Goal: Information Seeking & Learning: Check status

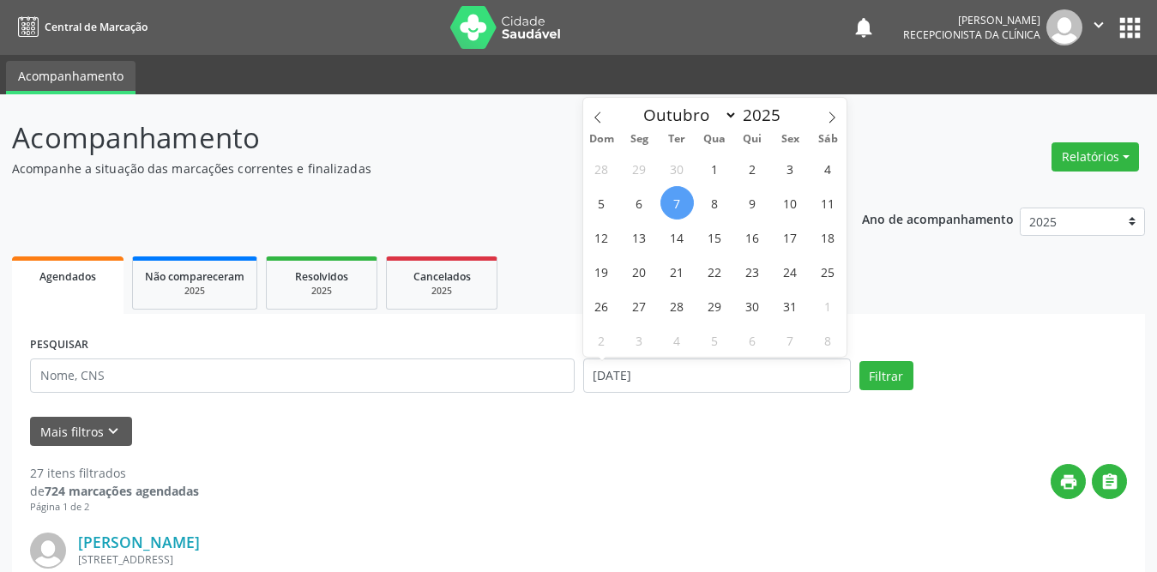
select select "9"
click at [708, 167] on span "1" at bounding box center [714, 168] width 33 height 33
type input "01/10/2025"
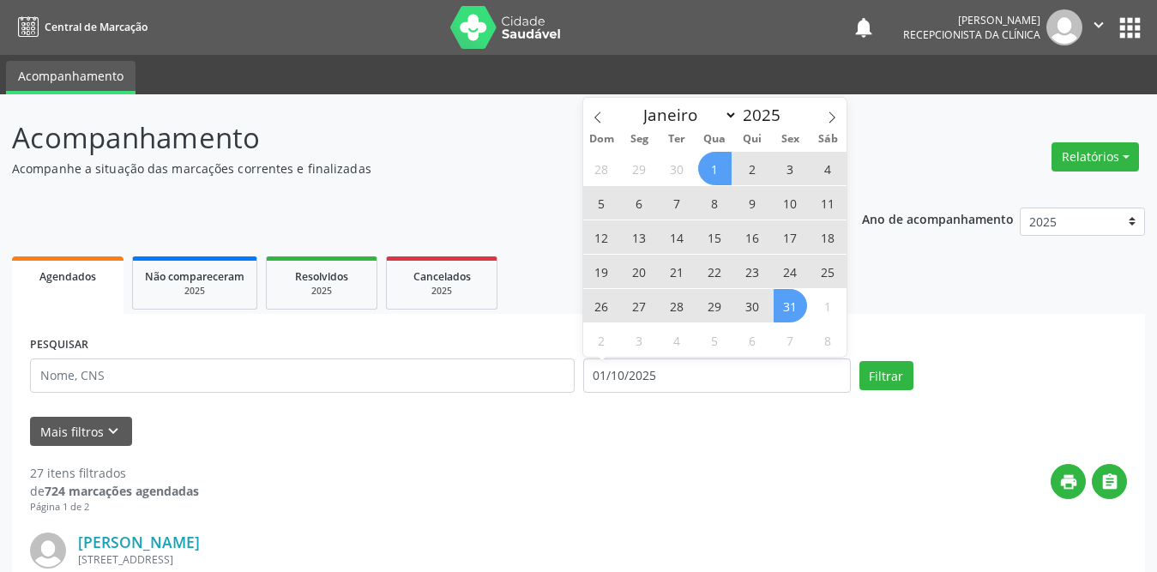
drag, startPoint x: 786, startPoint y: 301, endPoint x: 588, endPoint y: 316, distance: 197.9
click at [786, 298] on span "31" at bounding box center [790, 305] width 33 height 33
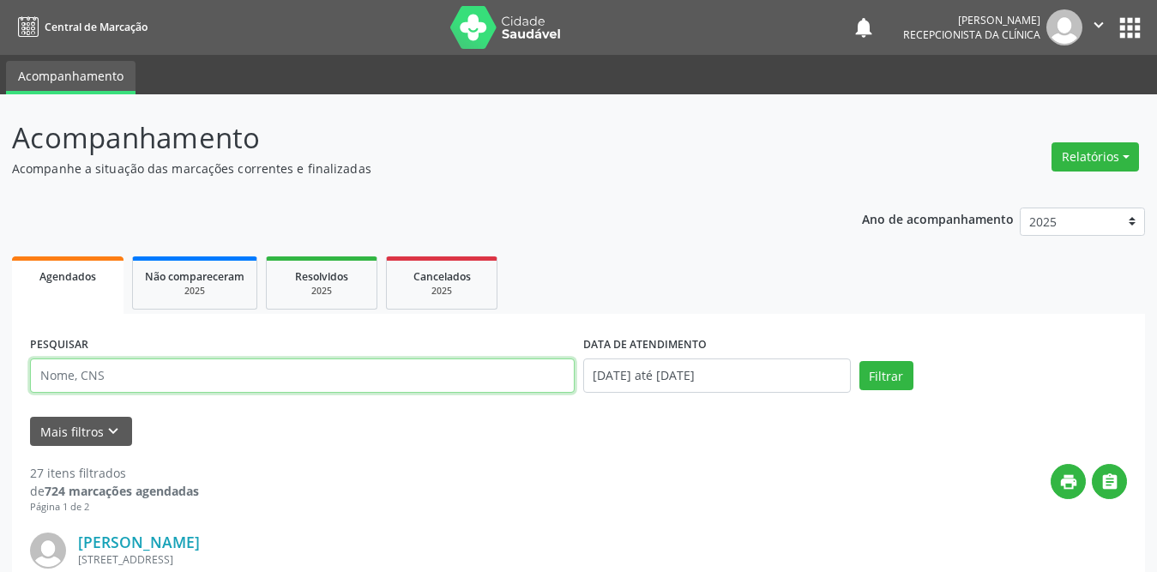
click at [272, 377] on input "text" at bounding box center [302, 376] width 545 height 34
type input "luiz la"
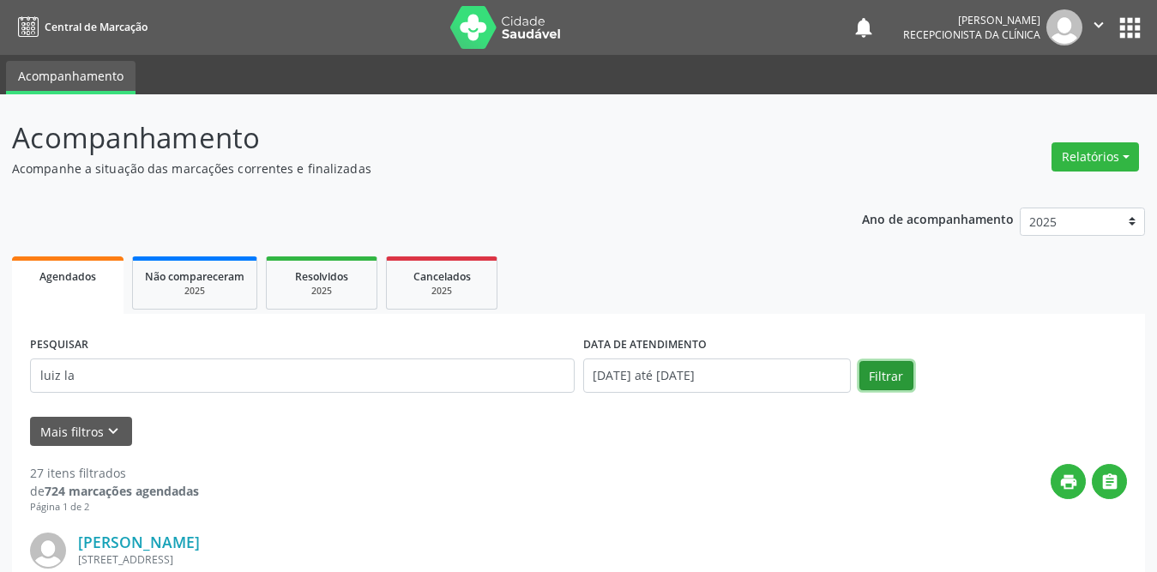
click at [880, 373] on button "Filtrar" at bounding box center [886, 375] width 54 height 29
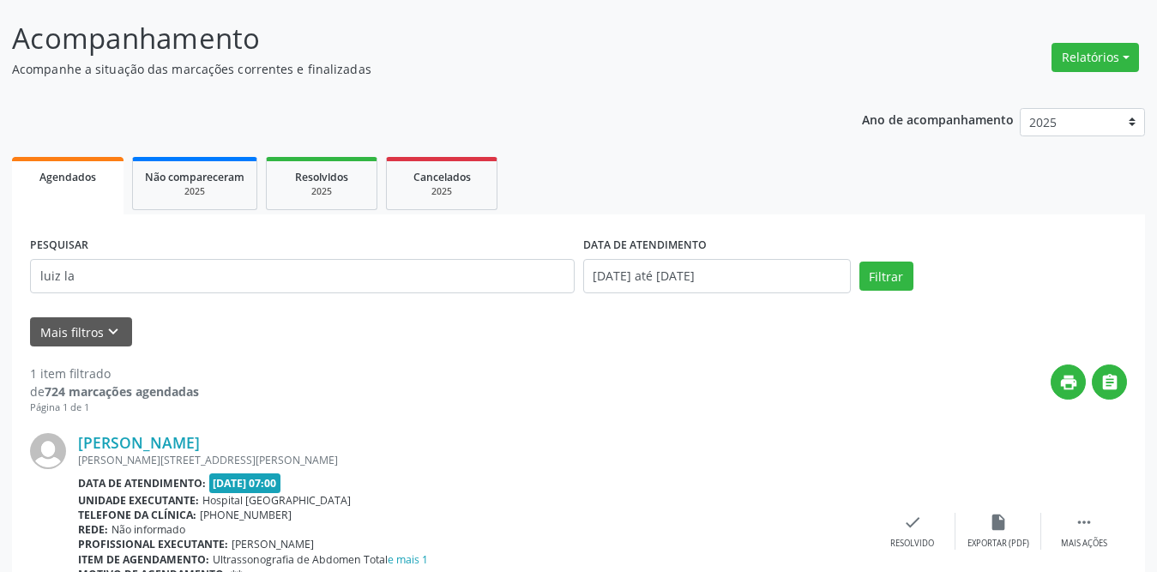
scroll to position [204, 0]
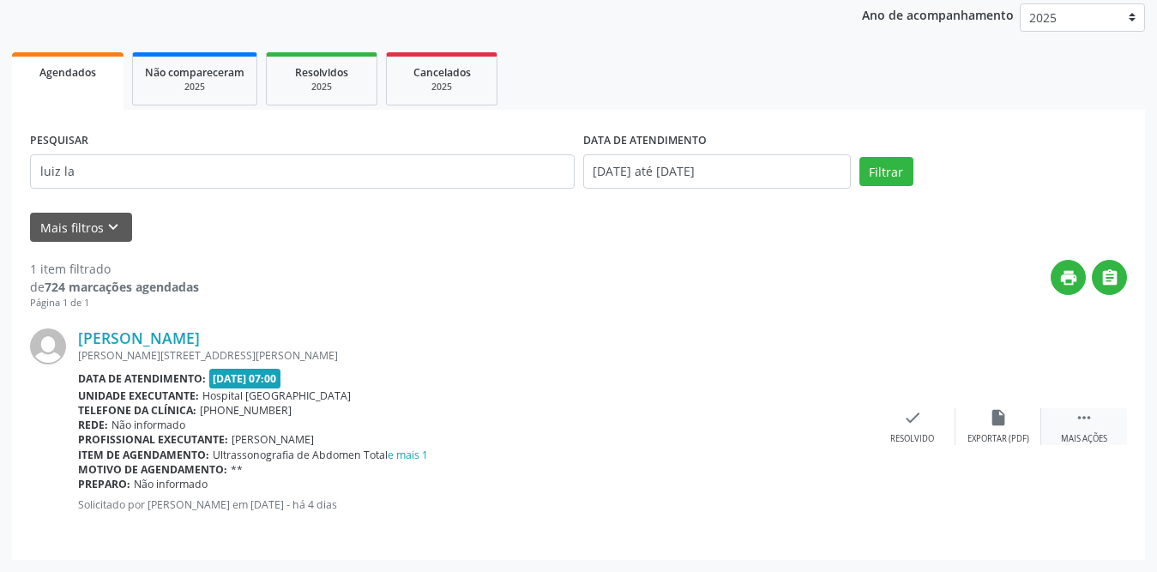
click at [1077, 428] on div " Mais ações" at bounding box center [1084, 426] width 86 height 37
click at [838, 429] on div "print Imprimir" at bounding box center [827, 426] width 86 height 37
click at [294, 68] on div "Resolvidos" at bounding box center [322, 72] width 86 height 18
select select "9"
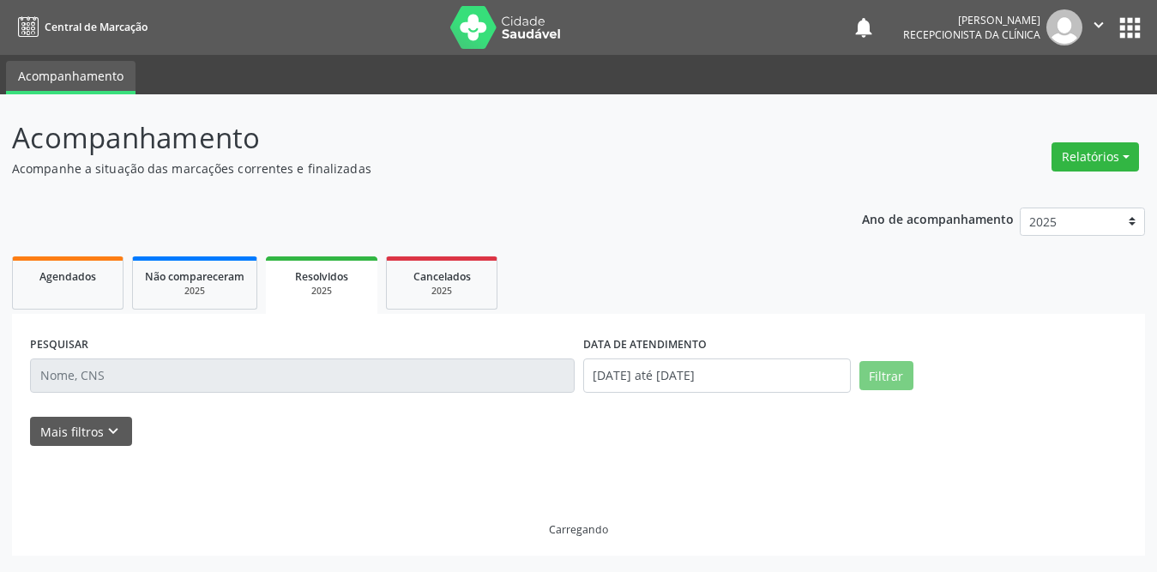
scroll to position [0, 0]
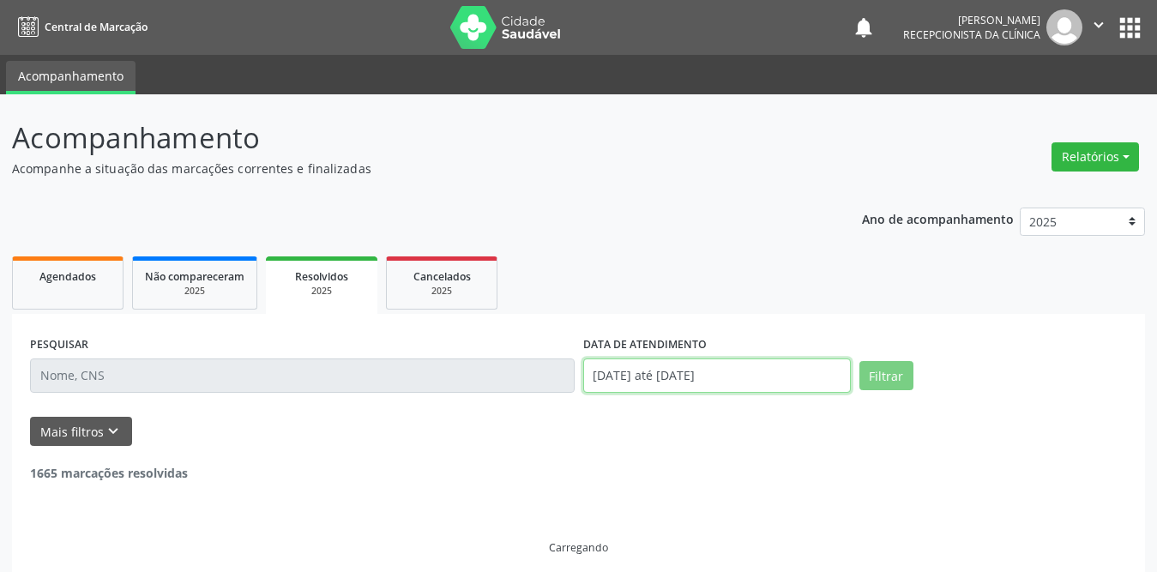
click at [692, 375] on input "[DATE] até [DATE]" at bounding box center [717, 376] width 268 height 34
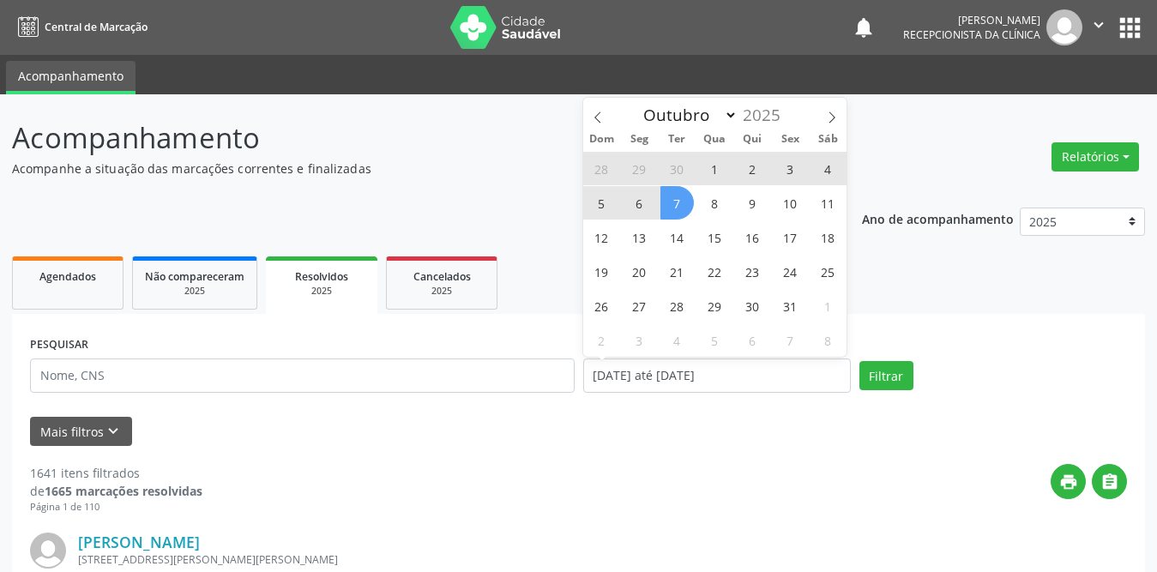
click at [712, 167] on span "1" at bounding box center [714, 168] width 33 height 33
type input "01/10/2025"
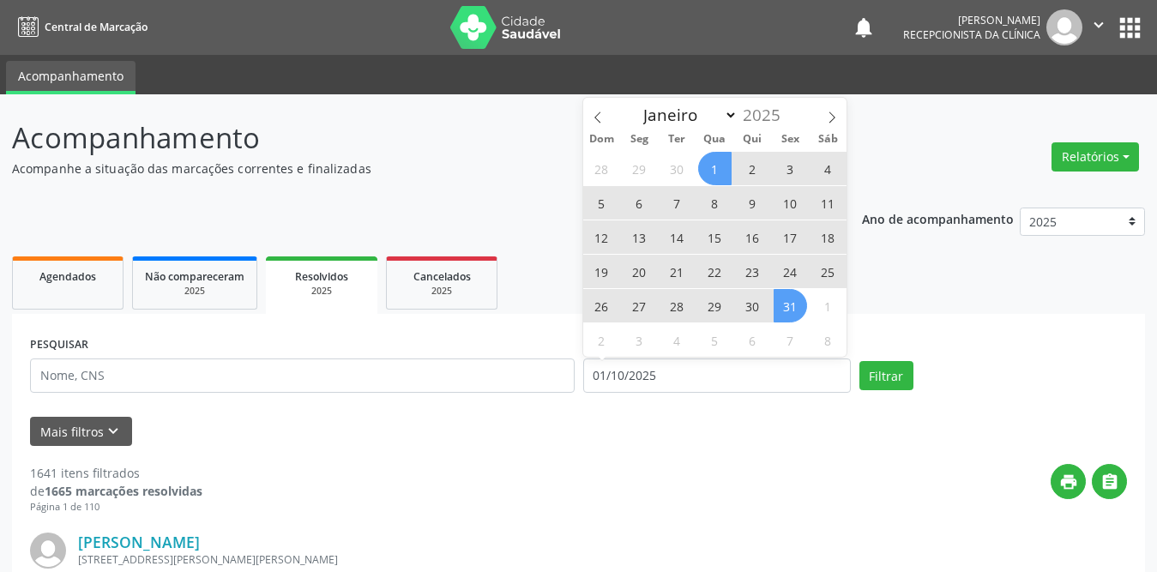
click at [789, 302] on span "31" at bounding box center [790, 305] width 33 height 33
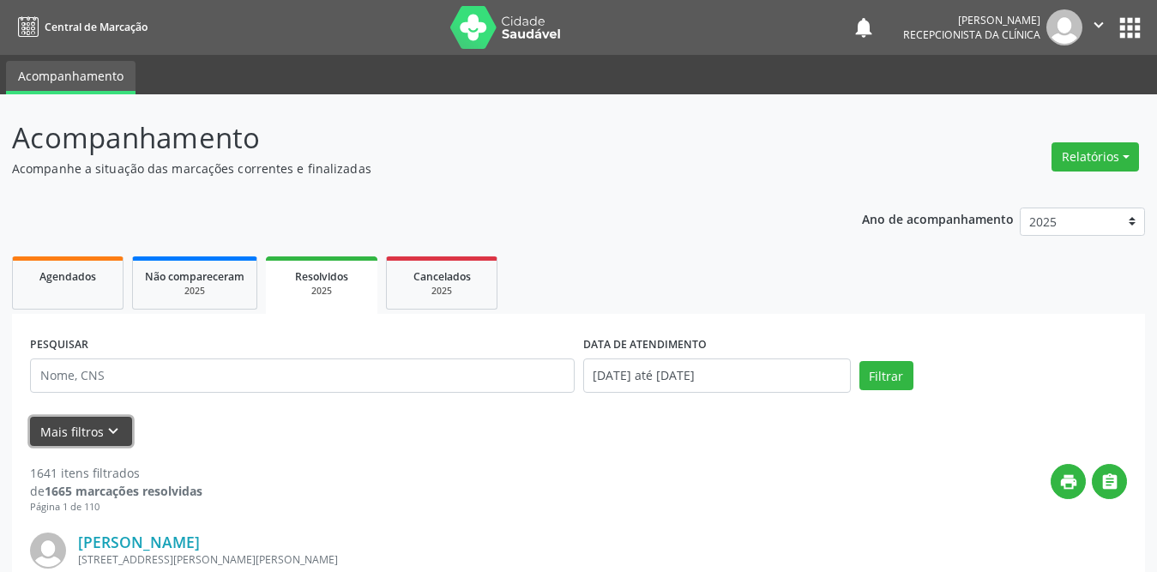
click at [72, 429] on button "Mais filtros keyboard_arrow_down" at bounding box center [81, 432] width 102 height 30
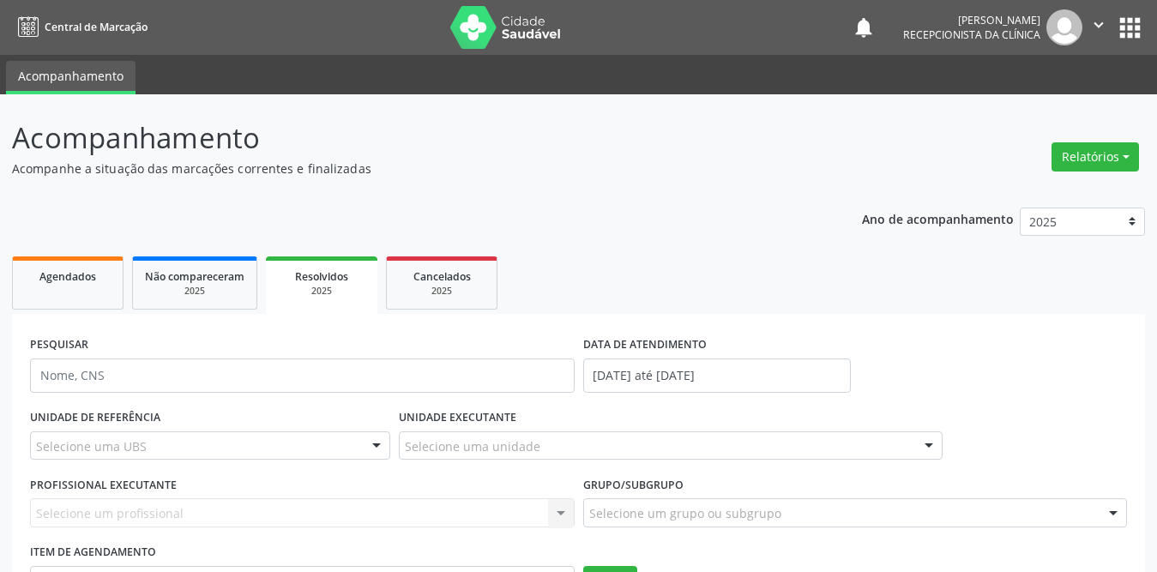
scroll to position [257, 0]
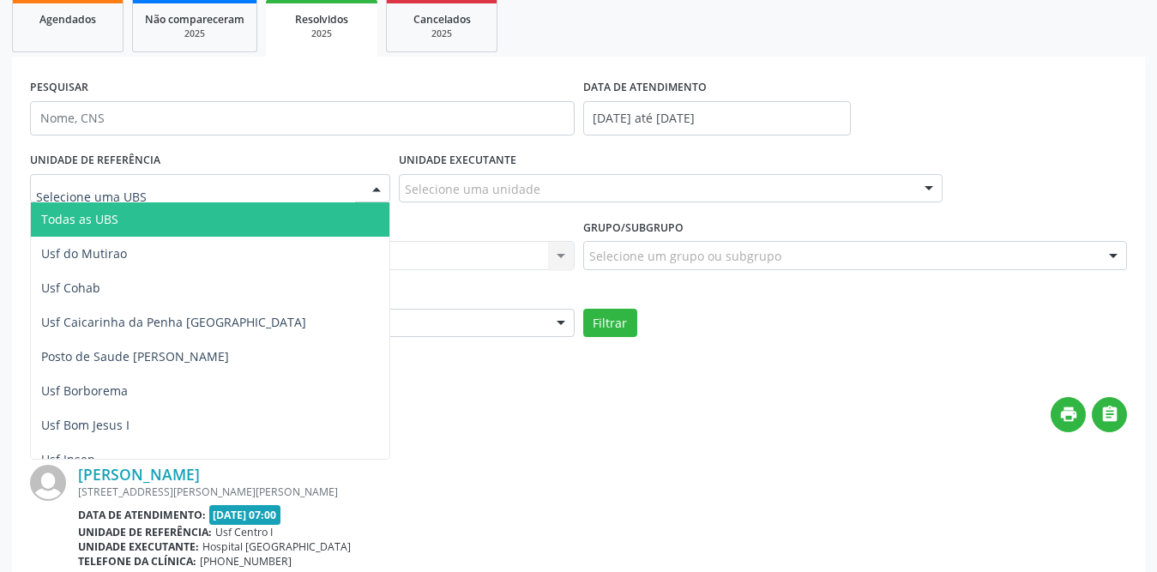
click at [224, 187] on div at bounding box center [210, 188] width 360 height 29
click at [127, 226] on span "Todas as UBS" at bounding box center [241, 219] width 421 height 34
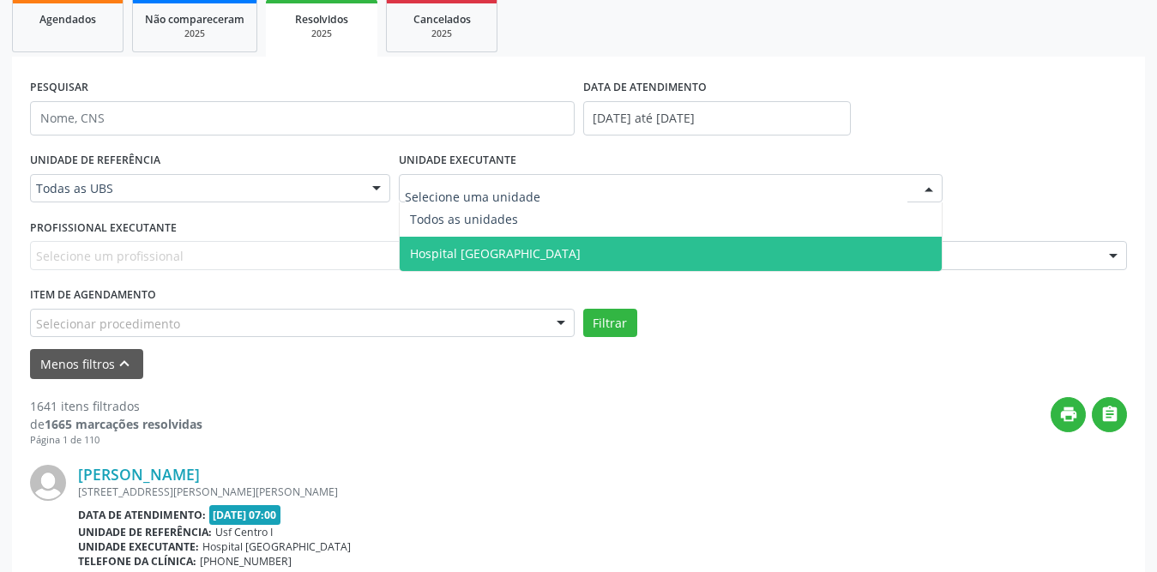
click at [453, 250] on span "Hospital [GEOGRAPHIC_DATA]" at bounding box center [495, 253] width 171 height 16
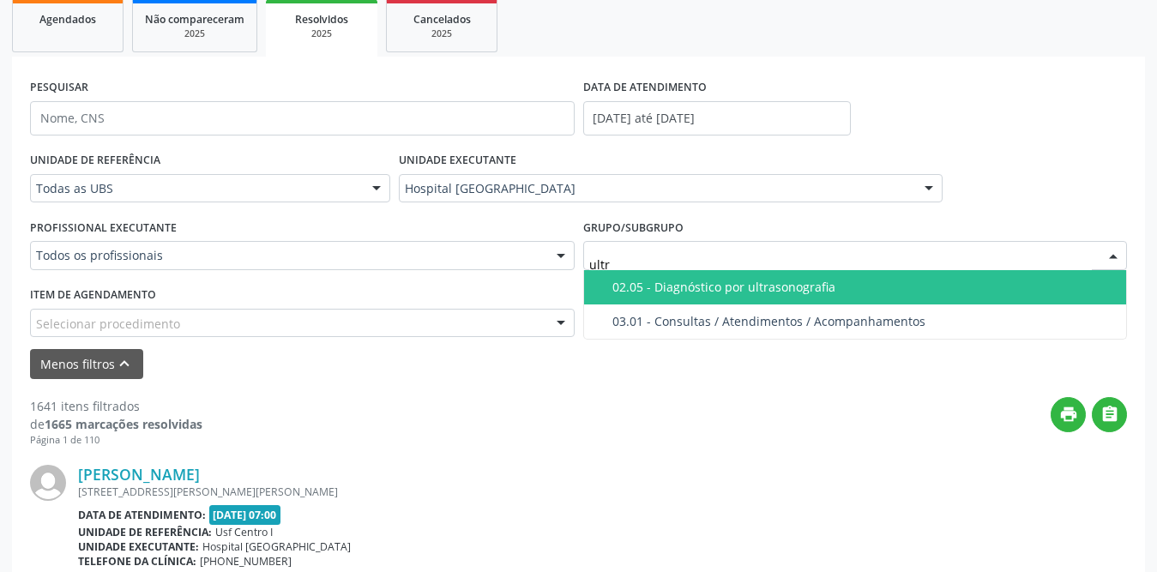
type input "ultra"
click at [741, 293] on div "02.05 - Diagnóstico por ultrasonografia" at bounding box center [864, 287] width 504 height 14
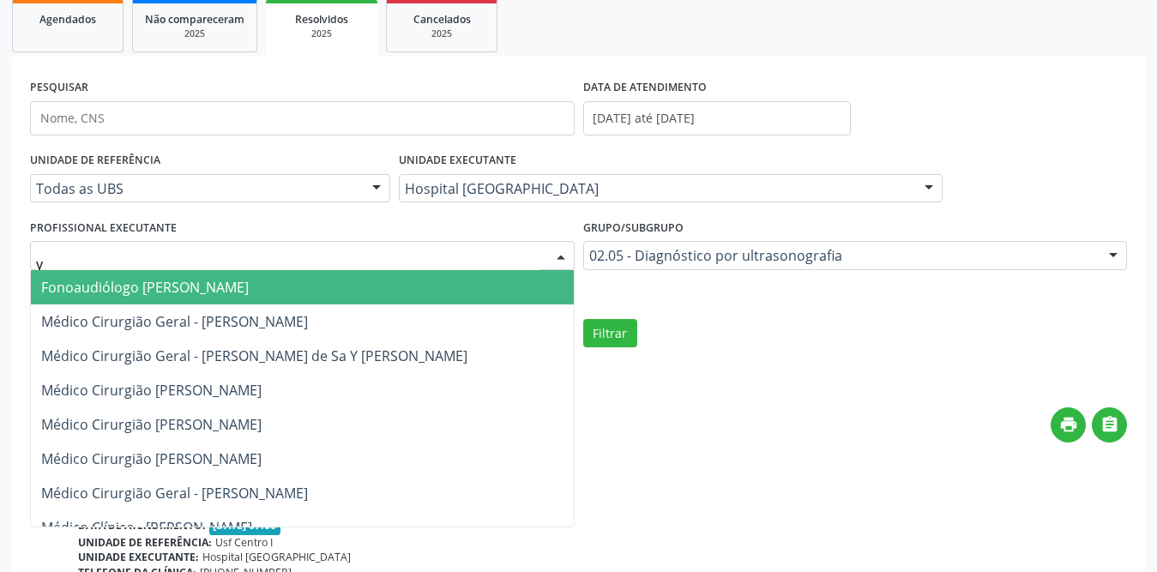
type input "yu"
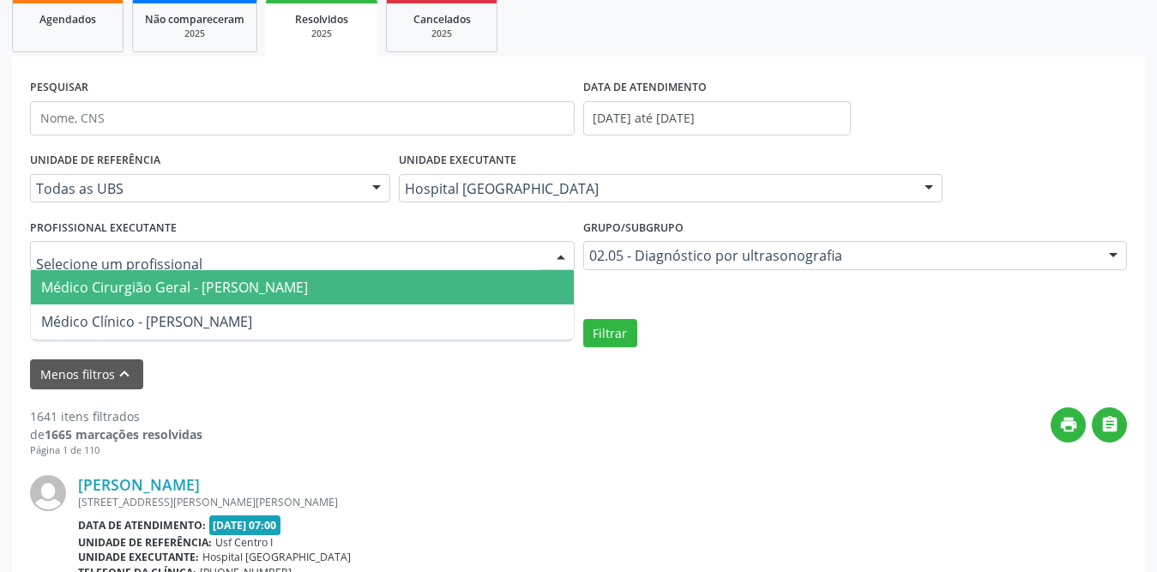
click at [835, 380] on div "Menos filtros keyboard_arrow_up" at bounding box center [579, 374] width 1106 height 30
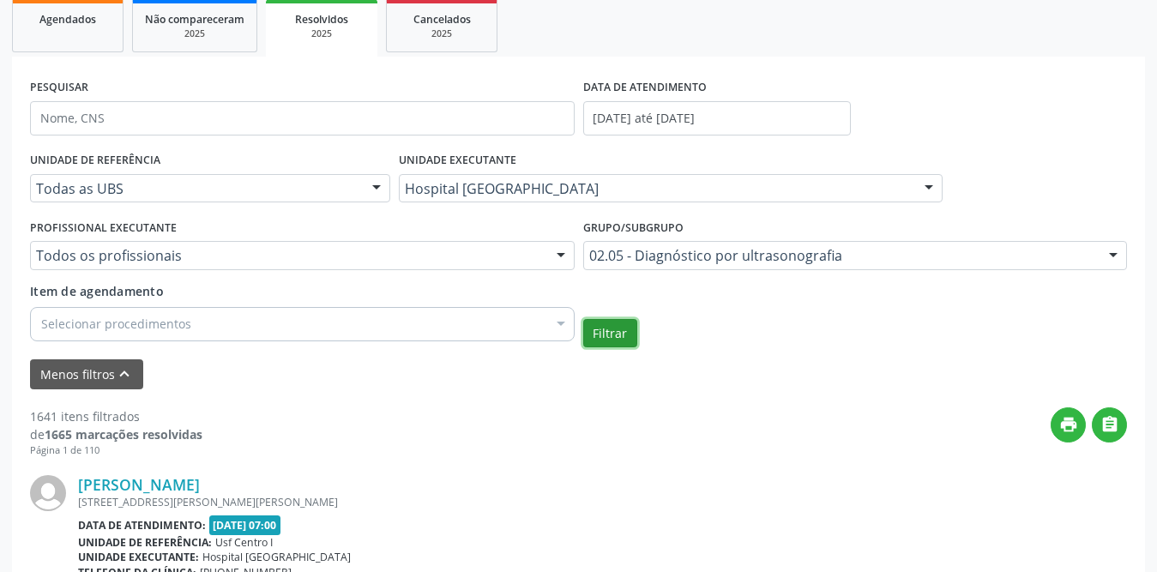
click at [618, 328] on button "Filtrar" at bounding box center [610, 333] width 54 height 29
click at [49, 29] on link "Agendados" at bounding box center [67, 25] width 111 height 53
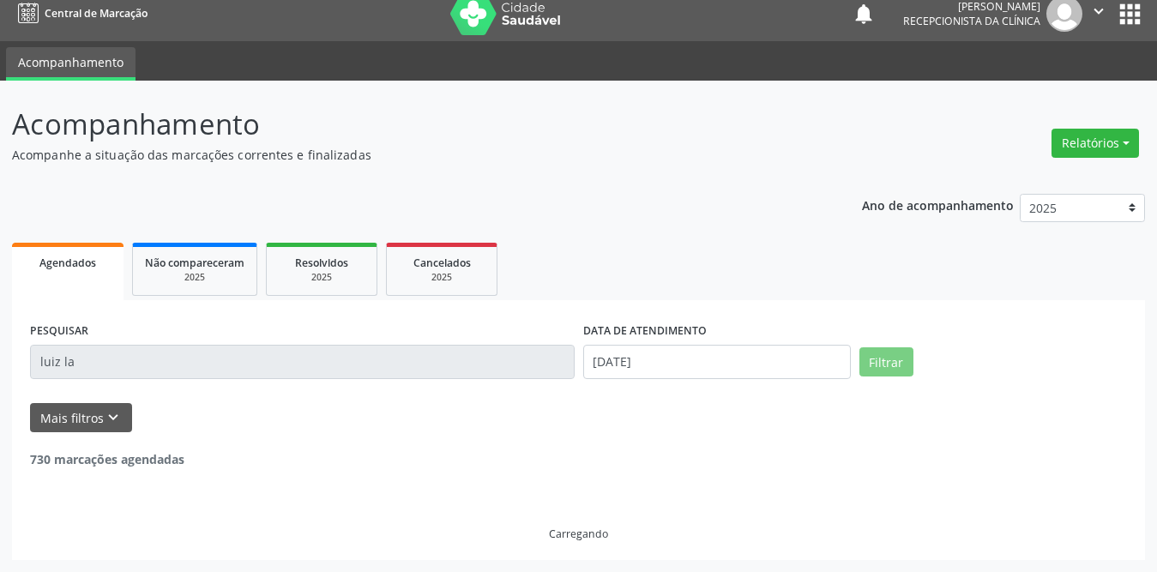
scroll to position [0, 0]
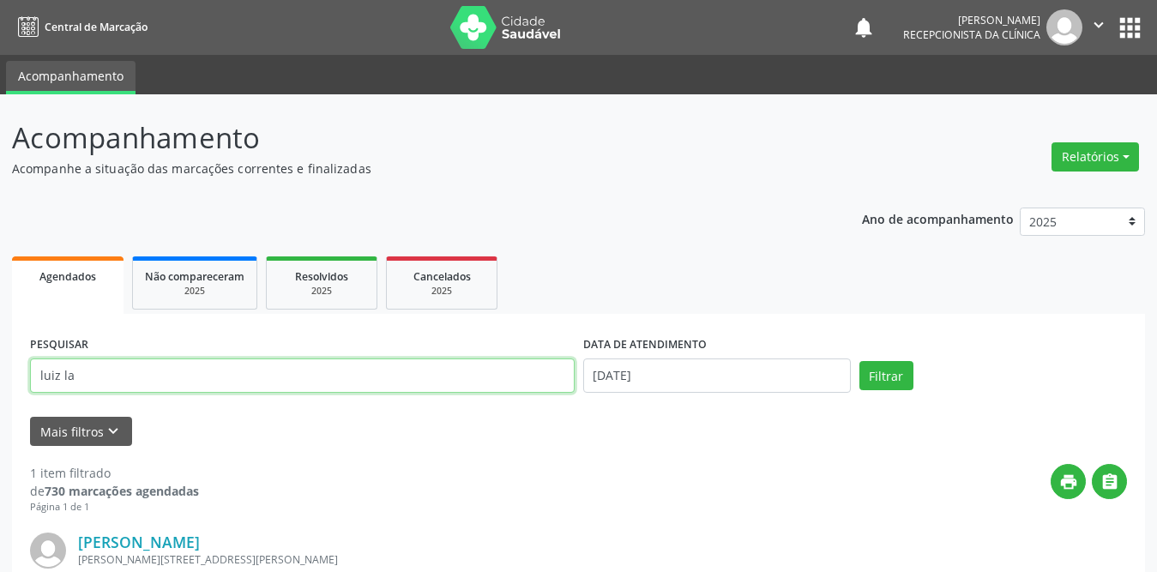
drag, startPoint x: 112, startPoint y: 377, endPoint x: 42, endPoint y: 380, distance: 70.4
click at [42, 380] on input "luiz la" at bounding box center [302, 376] width 545 height 34
type input "l"
